Goal: Task Accomplishment & Management: Manage account settings

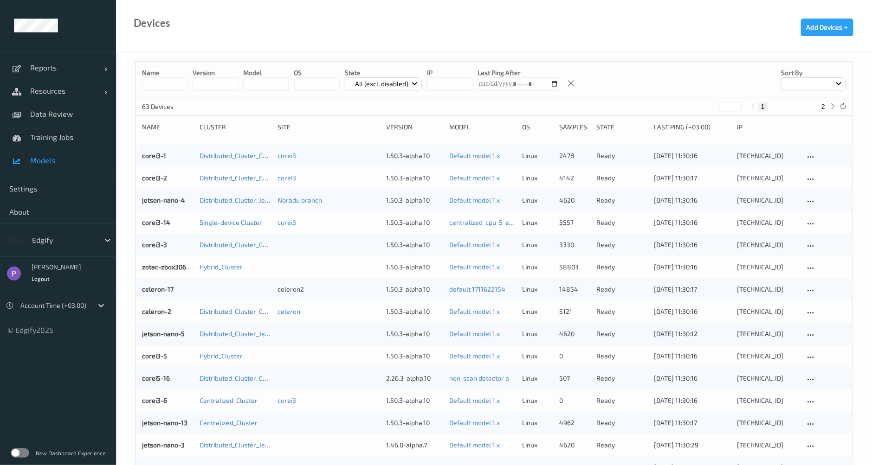
click at [43, 160] on span "Models" at bounding box center [68, 160] width 77 height 9
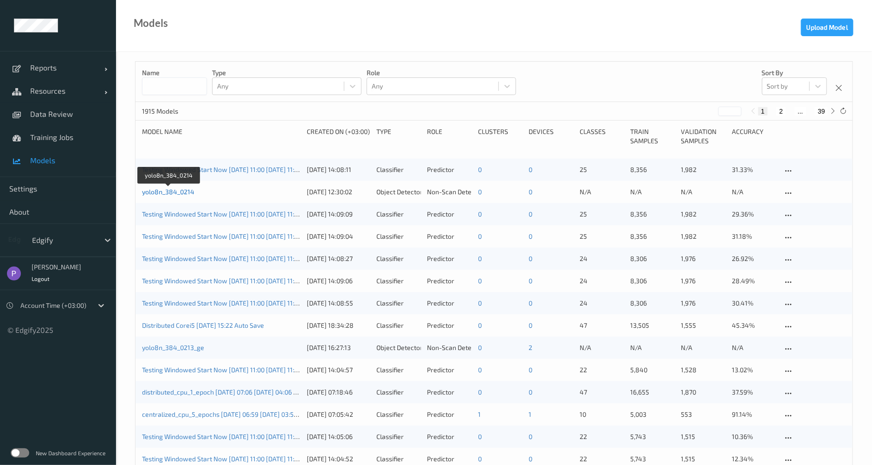
click at [176, 193] on link "yolo8n_384_0214" at bounding box center [168, 192] width 52 height 8
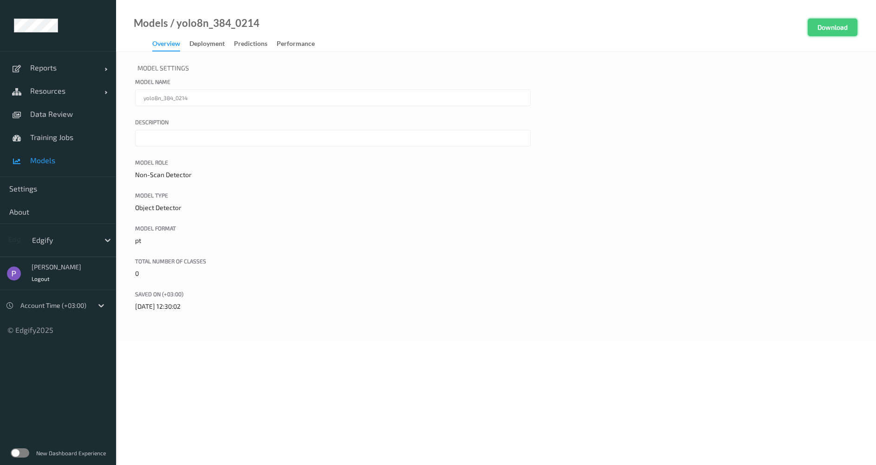
click at [817, 21] on button "Download" at bounding box center [832, 28] width 50 height 18
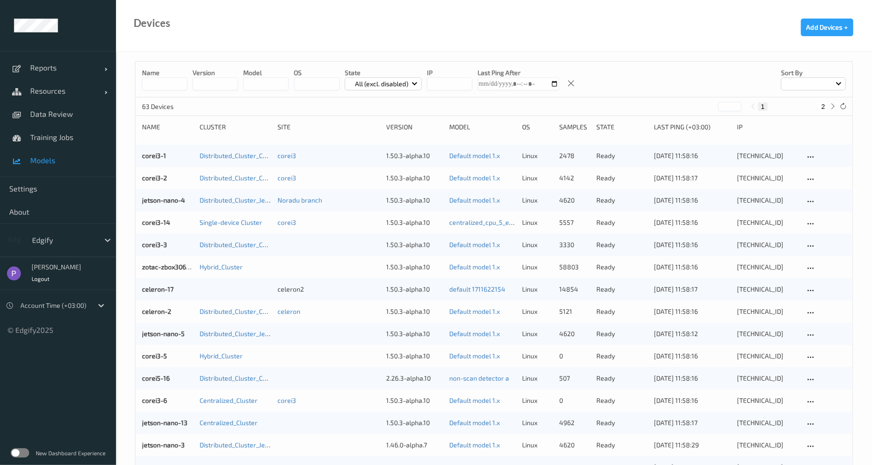
click at [58, 157] on span "Models" at bounding box center [68, 160] width 77 height 9
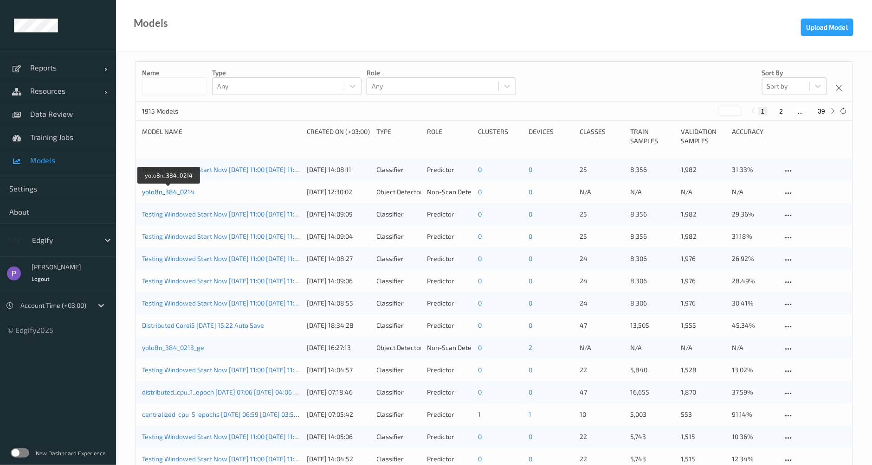
click at [175, 195] on link "yolo8n_384_0214" at bounding box center [168, 192] width 52 height 8
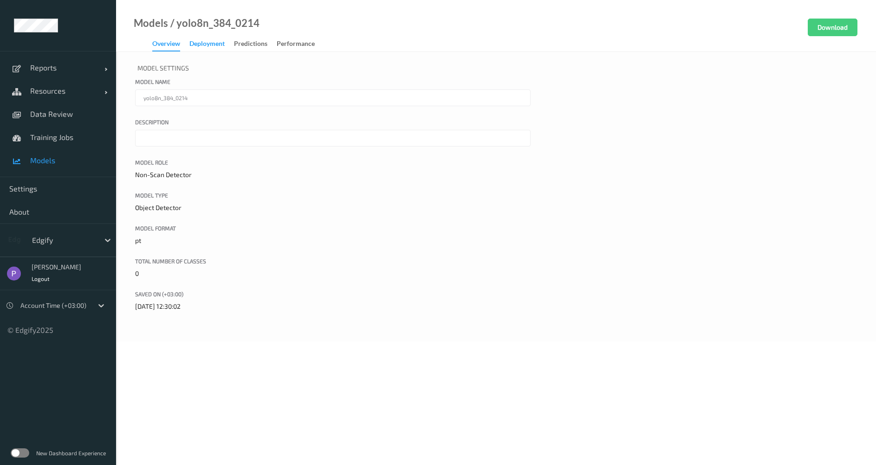
click at [206, 40] on div "Deployment" at bounding box center [206, 45] width 35 height 12
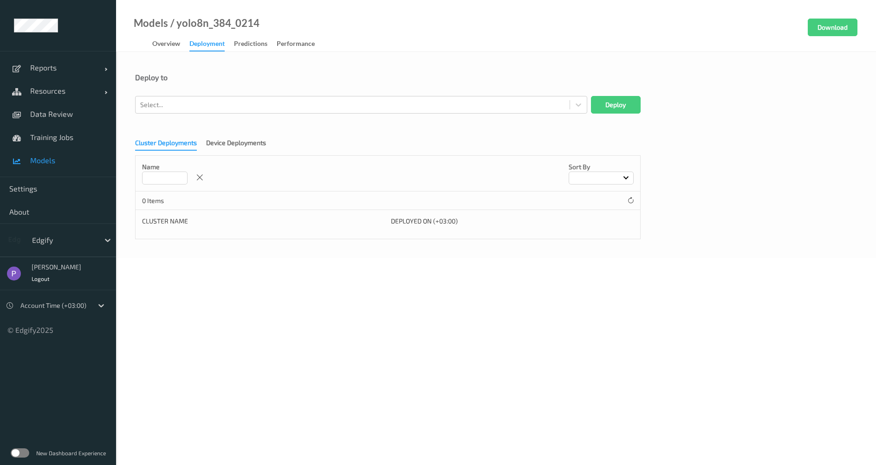
click at [212, 138] on div "Cluster Deployments Device Deployments Name Sort by 0 Items Cluster Name Deploy…" at bounding box center [496, 185] width 722 height 107
click at [213, 143] on div "Device Deployments" at bounding box center [236, 144] width 60 height 12
drag, startPoint x: 142, startPoint y: 137, endPoint x: 92, endPoint y: 139, distance: 49.2
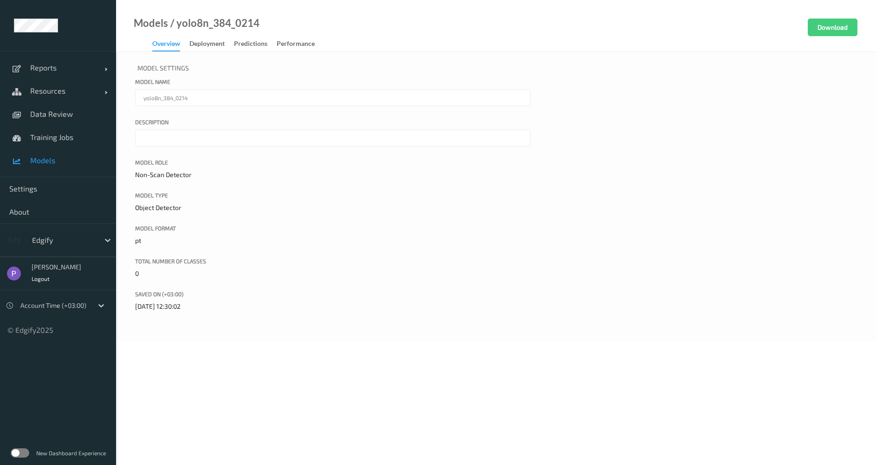
click at [62, 161] on span "Models" at bounding box center [68, 160] width 77 height 9
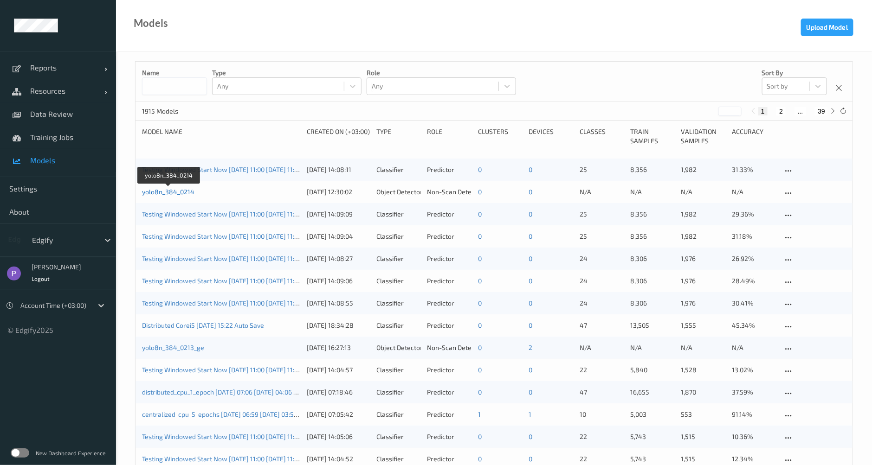
click at [180, 193] on link "yolo8n_384_0214" at bounding box center [168, 192] width 52 height 8
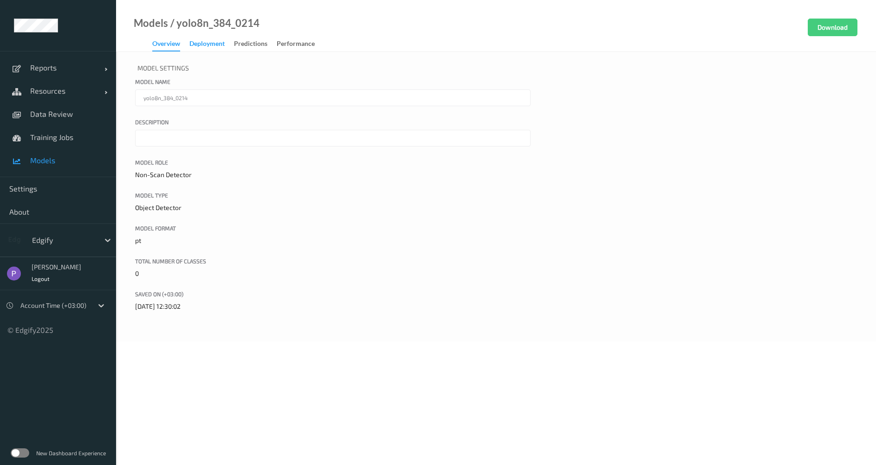
click at [218, 47] on div "Deployment" at bounding box center [206, 45] width 35 height 12
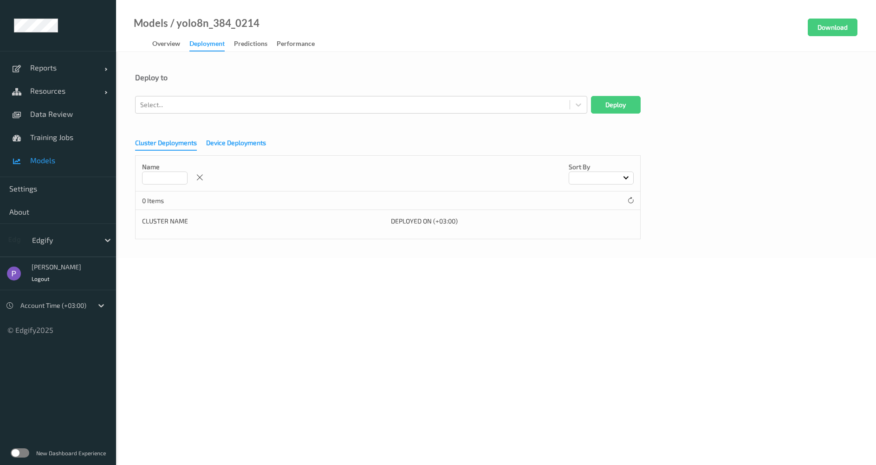
click at [211, 140] on div "Device Deployments" at bounding box center [236, 144] width 60 height 12
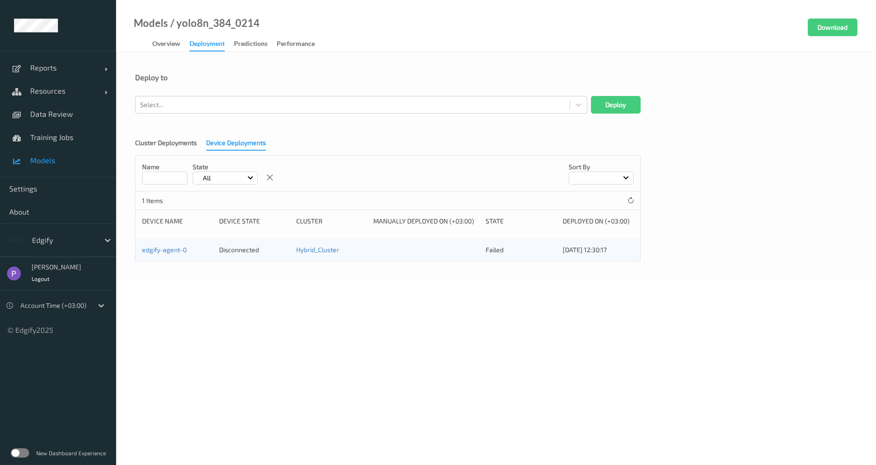
click at [63, 161] on span "Models" at bounding box center [68, 160] width 77 height 9
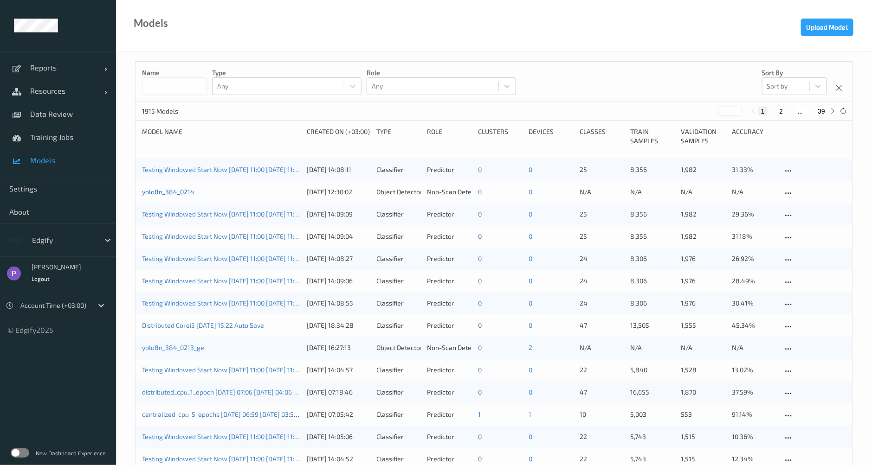
click at [179, 190] on link "yolo8n_384_0214" at bounding box center [168, 192] width 52 height 8
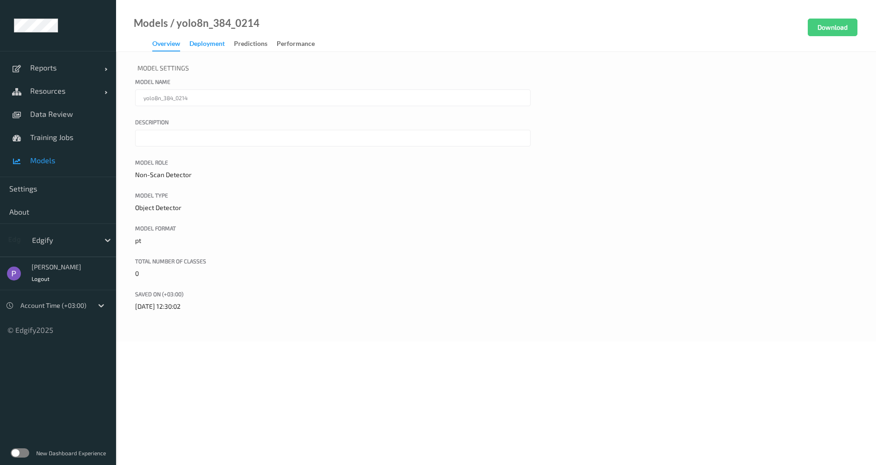
click at [223, 46] on div "Deployment" at bounding box center [206, 45] width 35 height 12
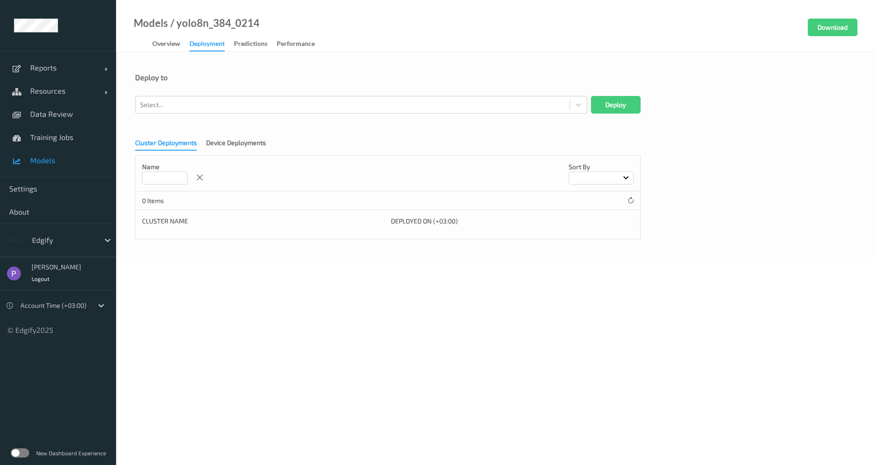
click at [230, 153] on div "Cluster Deployments Device Deployments Name Sort by 0 Items Cluster Name Deploy…" at bounding box center [496, 185] width 722 height 107
click at [232, 144] on div "Device Deployments" at bounding box center [236, 144] width 60 height 12
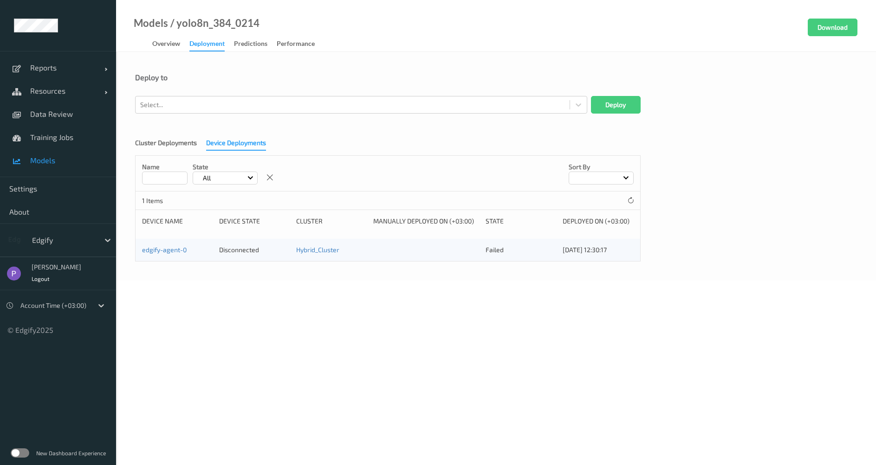
click at [53, 158] on span "Models" at bounding box center [68, 160] width 77 height 9
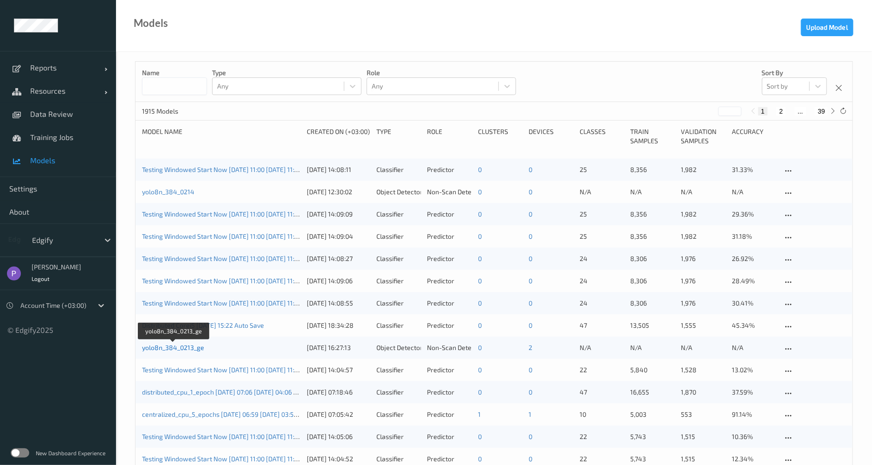
click at [180, 348] on link "yolo8n_384_0213_ge" at bounding box center [173, 348] width 62 height 8
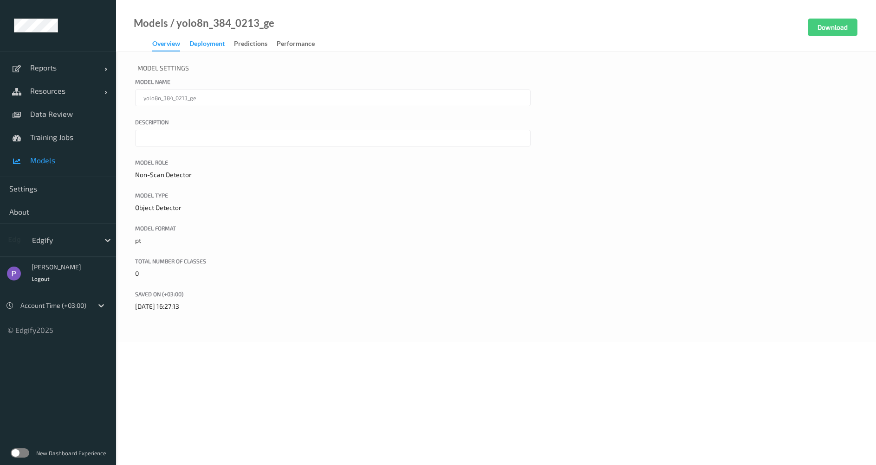
click at [208, 47] on div "Deployment" at bounding box center [206, 45] width 35 height 12
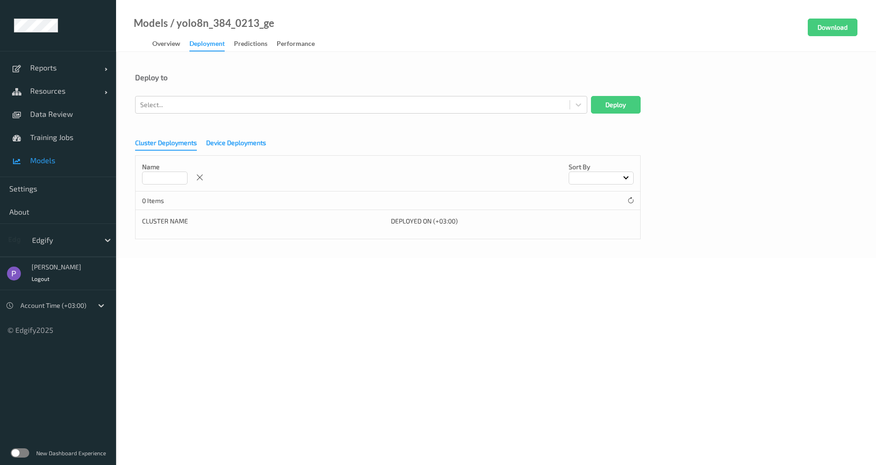
click at [218, 145] on div "Device Deployments" at bounding box center [236, 144] width 60 height 12
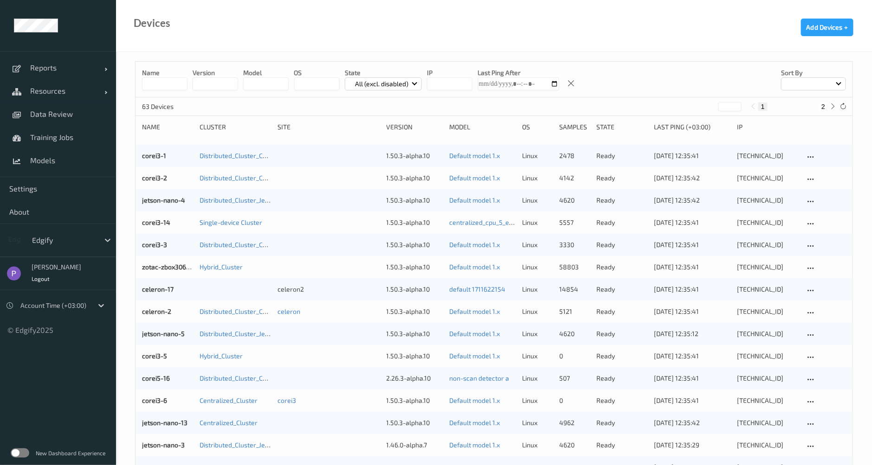
click at [23, 456] on label at bounding box center [20, 453] width 19 height 9
click at [42, 282] on span "Logout" at bounding box center [41, 279] width 19 height 6
